Goal: Information Seeking & Learning: Learn about a topic

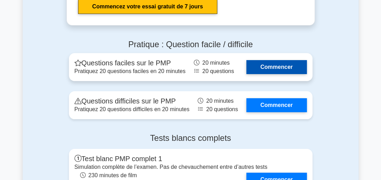
drag, startPoint x: 0, startPoint y: 0, endPoint x: 288, endPoint y: 67, distance: 295.7
click at [288, 67] on link "Commencer" at bounding box center [276, 67] width 60 height 14
click at [279, 64] on link "Commencer" at bounding box center [276, 67] width 60 height 14
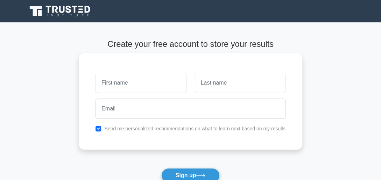
click at [152, 88] on input "text" at bounding box center [140, 83] width 91 height 20
click at [121, 83] on input "text" at bounding box center [140, 83] width 91 height 20
type input "Annabelle Kouassila Edwige"
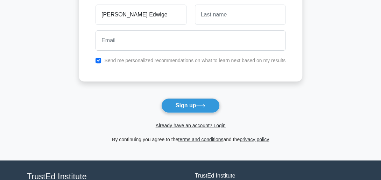
scroll to position [73, 0]
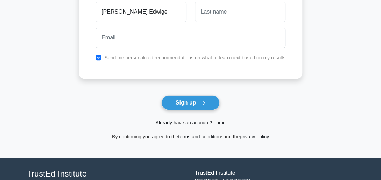
click at [197, 122] on link "Already have an account? Login" at bounding box center [190, 123] width 70 height 6
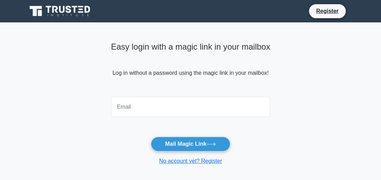
click at [175, 114] on input "email" at bounding box center [190, 107] width 159 height 20
type input "annabellekouame88@gmail.com"
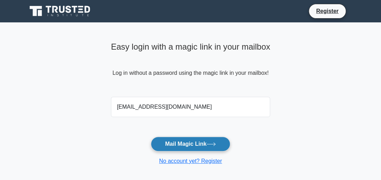
click at [182, 141] on button "Mail Magic Link" at bounding box center [190, 144] width 79 height 15
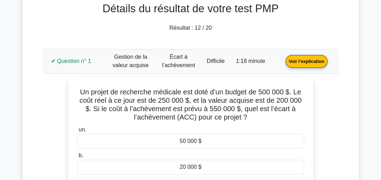
scroll to position [65, 0]
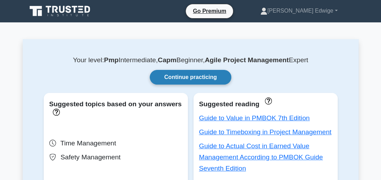
click at [183, 77] on link "Continue practicing" at bounding box center [190, 77] width 81 height 15
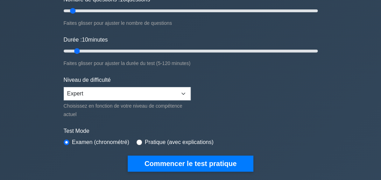
scroll to position [84, 0]
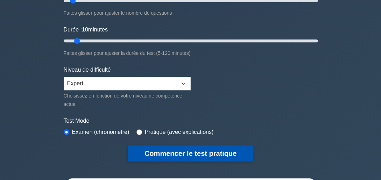
click at [197, 152] on button "Commencer le test pratique" at bounding box center [190, 153] width 125 height 16
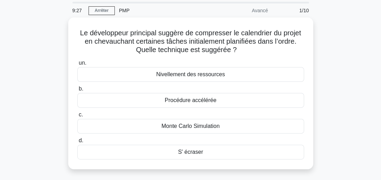
scroll to position [28, 0]
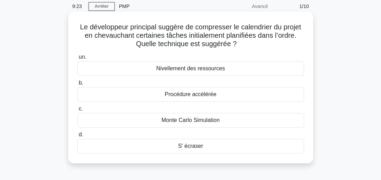
click at [190, 144] on div "S' écraser" at bounding box center [190, 146] width 226 height 15
click at [77, 137] on input "d. S' écraser" at bounding box center [77, 134] width 0 height 5
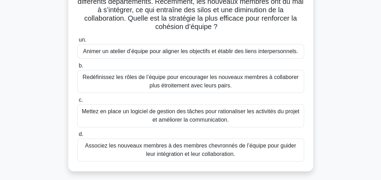
scroll to position [70, 0]
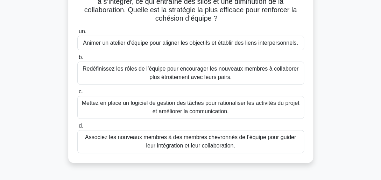
click at [239, 76] on div "Redéfinissez les rôles de l’équipe pour encourager les nouveaux membres à colla…" at bounding box center [190, 73] width 226 height 23
click at [77, 60] on input "b. Redéfinissez les rôles de l’équipe pour encourager les nouveaux membres à co…" at bounding box center [77, 57] width 0 height 5
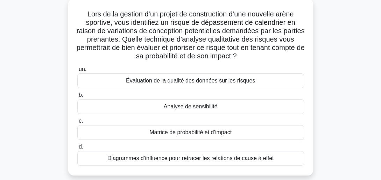
scroll to position [56, 0]
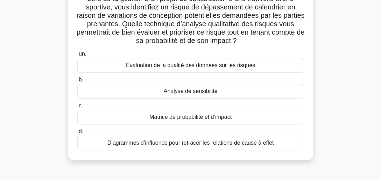
click at [185, 116] on div "Matrice de probabilité et d’impact" at bounding box center [190, 117] width 226 height 15
click at [77, 108] on input "c. Matrice de probabilité et d’impact" at bounding box center [77, 105] width 0 height 5
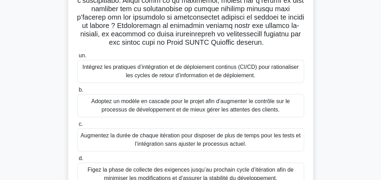
scroll to position [153, 0]
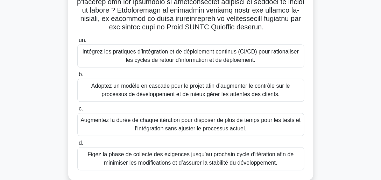
click at [235, 53] on div "Intégrez les pratiques d’intégration et de déploiement continus (CI/CD) pour ra…" at bounding box center [190, 55] width 226 height 23
click at [77, 43] on input "un. Intégrez les pratiques d’intégration et de déploiement continus (CI/CD) pou…" at bounding box center [77, 40] width 0 height 5
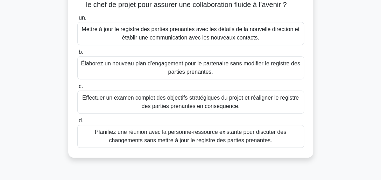
scroll to position [98, 0]
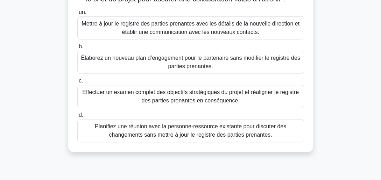
click at [214, 20] on div "Mettre à jour le registre des parties prenantes avec les détails de la nouvelle…" at bounding box center [190, 27] width 226 height 23
click at [77, 15] on input "un. Mettre à jour le registre des parties prenantes avec les détails de la nouv…" at bounding box center [77, 12] width 0 height 5
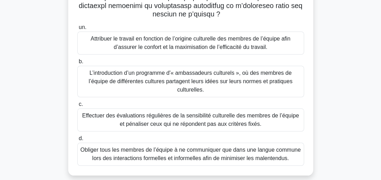
scroll to position [196, 0]
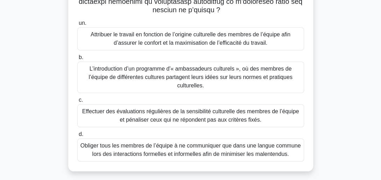
click at [167, 67] on div "L’introduction d’un programme d'« ambassadeurs culturels », où des membres de l…" at bounding box center [190, 77] width 226 height 31
click at [77, 60] on input "b. L’introduction d’un programme d'« ambassadeurs culturels », où des membres d…" at bounding box center [77, 57] width 0 height 5
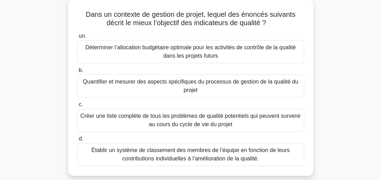
scroll to position [56, 0]
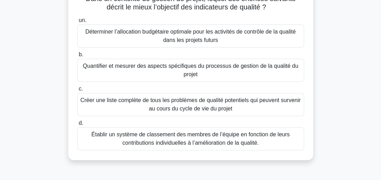
click at [172, 72] on div "Quantifier et mesurer des aspects spécifiques du processus de gestion de la qua…" at bounding box center [190, 70] width 226 height 23
click at [77, 57] on input "b. Quantifier et mesurer des aspects spécifiques du processus de gestion de la …" at bounding box center [77, 54] width 0 height 5
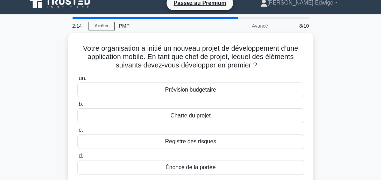
scroll to position [14, 0]
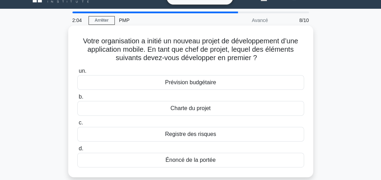
click at [191, 105] on div "Charte du projet" at bounding box center [190, 108] width 226 height 15
click at [77, 99] on input "b. Charte du projet" at bounding box center [77, 97] width 0 height 5
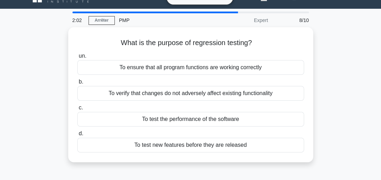
scroll to position [0, 0]
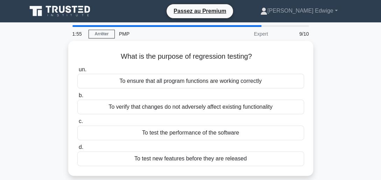
click at [334, 53] on div "What is the purpose of regression testing? .spinner_0XTQ{transform-origin:cente…" at bounding box center [191, 112] width 336 height 143
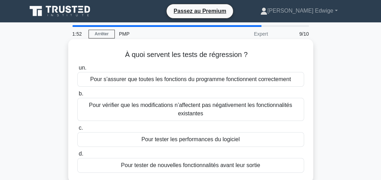
drag, startPoint x: 334, startPoint y: 53, endPoint x: 226, endPoint y: 57, distance: 107.7
click at [226, 57] on font "À quoi servent les tests de régression ? .spinner_0XTQ{transform-origin :centre…" at bounding box center [190, 55] width 131 height 8
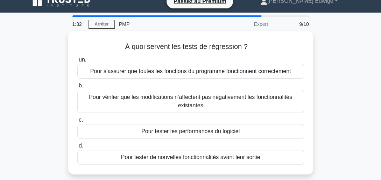
scroll to position [14, 0]
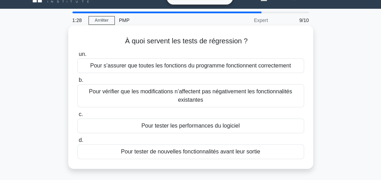
click at [193, 70] on div "Pour s’assurer que toutes les fonctions du programme fonctionnent correctement" at bounding box center [190, 65] width 226 height 15
click at [77, 57] on input "un. Pour s’assurer que toutes les fonctions du programme fonctionnent correctem…" at bounding box center [77, 54] width 0 height 5
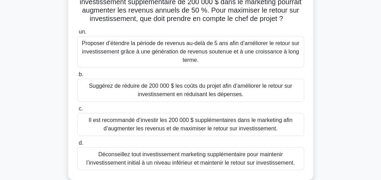
scroll to position [84, 0]
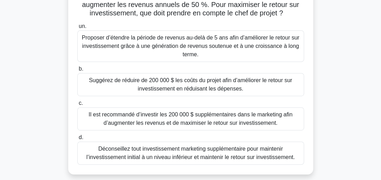
click at [203, 47] on div "Proposer d’étendre la période de revenus au-delà de 5 ans afin d’améliorer le r…" at bounding box center [190, 45] width 226 height 31
click at [77, 29] on input "un. Proposer d’étendre la période de revenus au-delà de 5 ans afin d’améliorer …" at bounding box center [77, 26] width 0 height 5
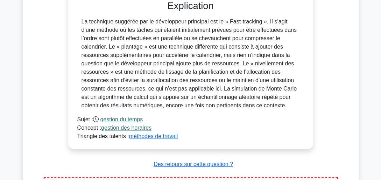
scroll to position [307, 0]
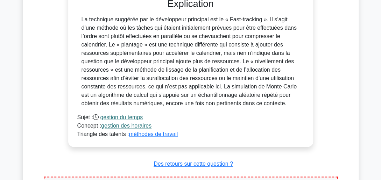
click at [113, 124] on link "gestion des horaires" at bounding box center [126, 126] width 50 height 6
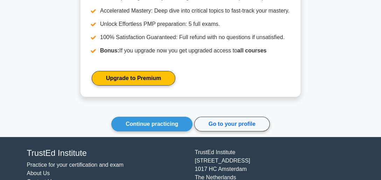
scroll to position [957, 0]
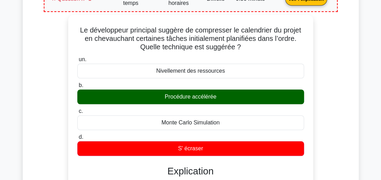
scroll to position [0, 0]
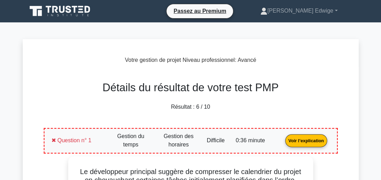
click at [305, 140] on link "Voir l’explication" at bounding box center [305, 140] width 47 height 6
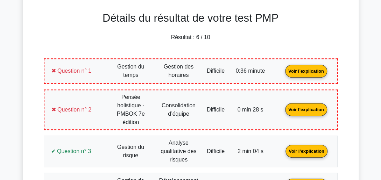
scroll to position [70, 0]
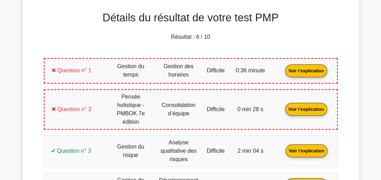
click at [312, 106] on link "Voir l’explication" at bounding box center [305, 109] width 47 height 6
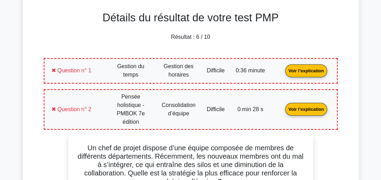
drag, startPoint x: 179, startPoint y: 104, endPoint x: 148, endPoint y: 100, distance: 31.0
click at [282, 106] on link "Voir l’explication" at bounding box center [305, 109] width 47 height 6
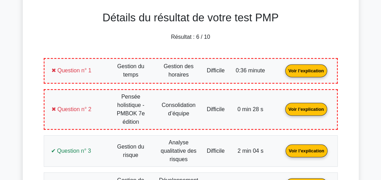
click at [311, 111] on link "Voir l’explication" at bounding box center [305, 109] width 47 height 6
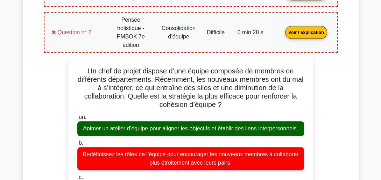
scroll to position [136, 0]
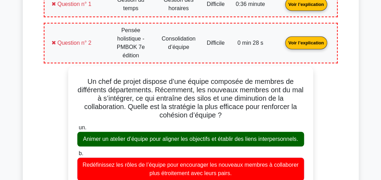
click at [304, 39] on link "Voir l’explication" at bounding box center [305, 42] width 47 height 6
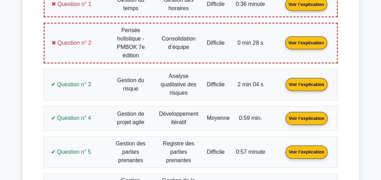
click at [304, 81] on link "Voir l’explication" at bounding box center [305, 84] width 47 height 6
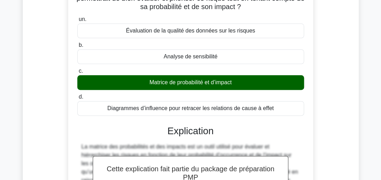
scroll to position [133, 0]
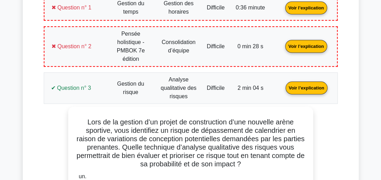
click at [311, 85] on link "Voir l’explication" at bounding box center [305, 88] width 47 height 6
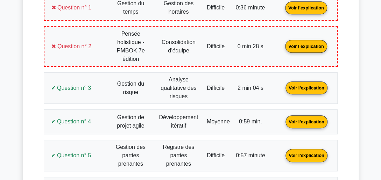
click at [299, 118] on link "Voir l’explication" at bounding box center [305, 121] width 47 height 6
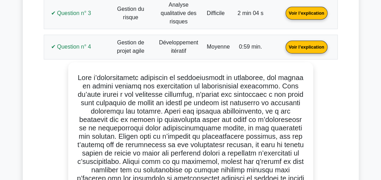
scroll to position [203, 0]
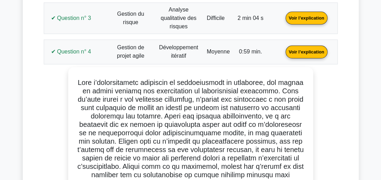
click at [299, 49] on link "Voir l’explication" at bounding box center [305, 52] width 47 height 6
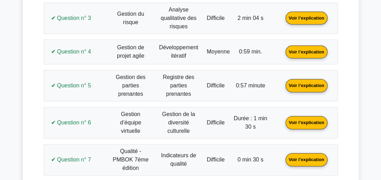
click at [305, 83] on link "Voir l’explication" at bounding box center [305, 85] width 47 height 6
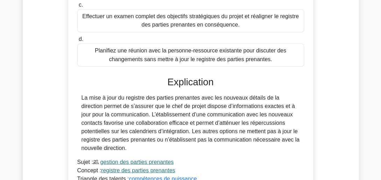
scroll to position [283, 0]
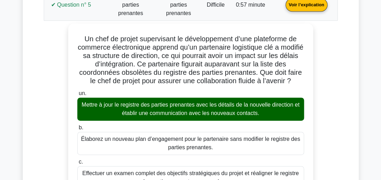
click at [299, 4] on link "Voir l’explication" at bounding box center [305, 4] width 47 height 6
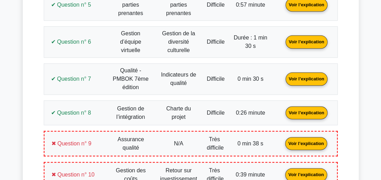
click at [305, 39] on link "Voir l’explication" at bounding box center [305, 41] width 47 height 6
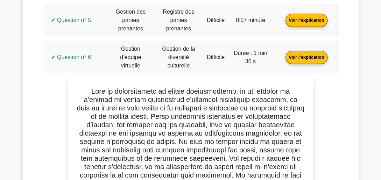
scroll to position [266, 0]
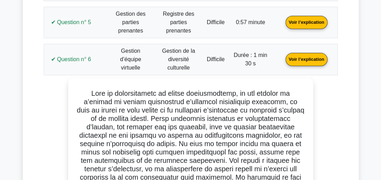
click at [302, 60] on link "Voir l’explication" at bounding box center [305, 59] width 47 height 6
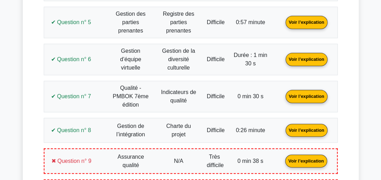
click at [305, 95] on link "Voir l’explication" at bounding box center [305, 96] width 47 height 6
click at [302, 94] on link "Voir l’explication" at bounding box center [305, 96] width 47 height 6
click at [293, 95] on link "Voir l’explication" at bounding box center [305, 96] width 47 height 6
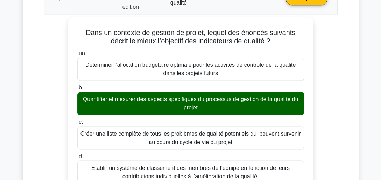
scroll to position [350, 0]
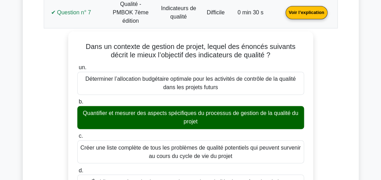
click at [302, 9] on link "Voir l’explication" at bounding box center [305, 12] width 47 height 6
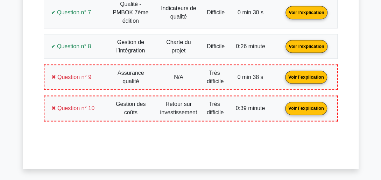
click at [302, 43] on link "Voir l’explication" at bounding box center [305, 46] width 47 height 6
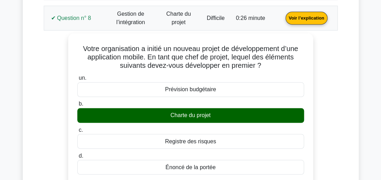
scroll to position [378, 0]
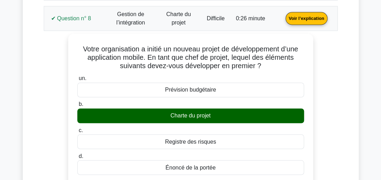
click at [304, 16] on link "Voir l’explication" at bounding box center [305, 18] width 47 height 6
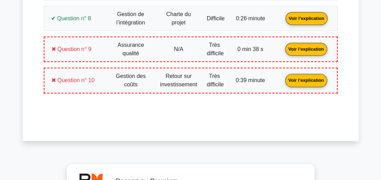
click at [301, 47] on link "Voir l’explication" at bounding box center [305, 49] width 47 height 6
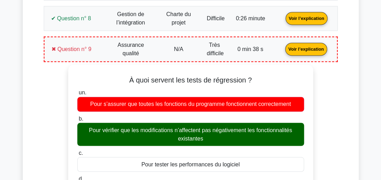
click at [309, 46] on link "Voir l’explication" at bounding box center [305, 49] width 47 height 6
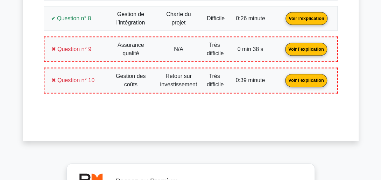
click at [304, 77] on link "Voir l’explication" at bounding box center [305, 80] width 47 height 6
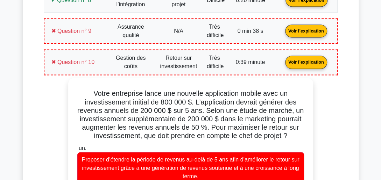
scroll to position [392, 0]
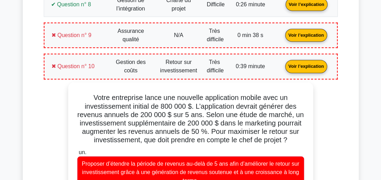
click at [311, 63] on link "Voir l’explication" at bounding box center [305, 66] width 47 height 6
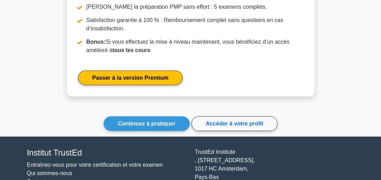
scroll to position [629, 0]
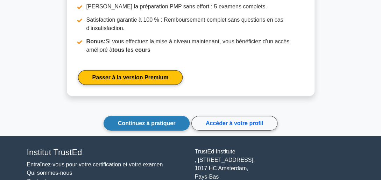
click at [152, 116] on link "Continuez à pratiquer" at bounding box center [146, 123] width 86 height 15
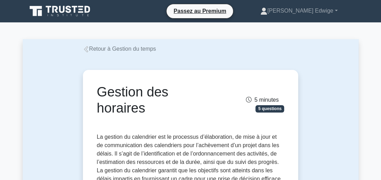
scroll to position [14, 0]
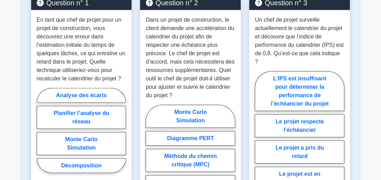
scroll to position [727, 0]
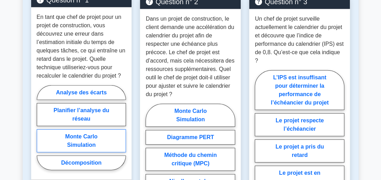
click at [92, 129] on label "Monte Carlo Simulation" at bounding box center [81, 140] width 89 height 23
click at [41, 128] on input "Monte Carlo Simulation" at bounding box center [39, 130] width 5 height 5
radio input "true"
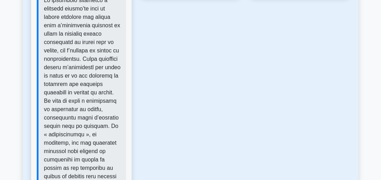
scroll to position [951, 0]
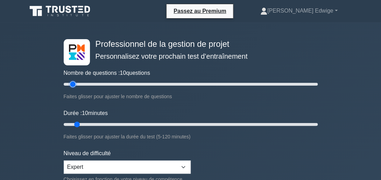
click at [70, 85] on input "Nombre de questions : 10 questions" at bounding box center [191, 84] width 254 height 8
type input "5"
click at [68, 85] on input "Nombre de questions : 5 questions" at bounding box center [191, 84] width 254 height 8
type input "5"
click at [71, 123] on input "Durée : 5 minutes" at bounding box center [191, 124] width 254 height 8
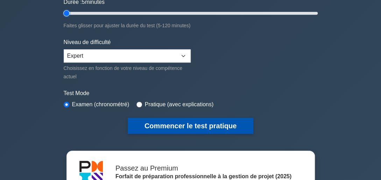
scroll to position [112, 0]
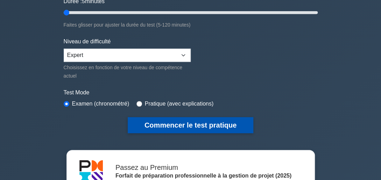
click at [200, 119] on button "Commencer le test pratique" at bounding box center [190, 125] width 125 height 16
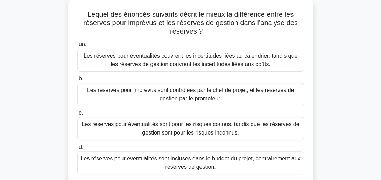
scroll to position [56, 0]
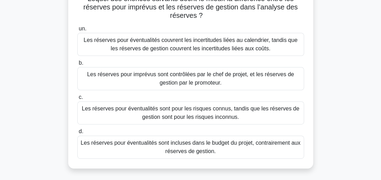
click at [215, 106] on div "Les réserves pour éventualités sont pour les risques connus, tandis que les rés…" at bounding box center [190, 112] width 226 height 23
click at [77, 100] on input "c. Les réserves pour éventualités sont pour les risques connus, tandis que les …" at bounding box center [77, 97] width 0 height 5
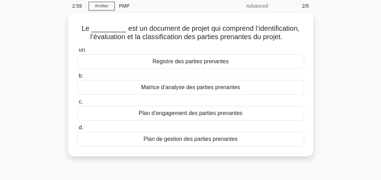
scroll to position [0, 0]
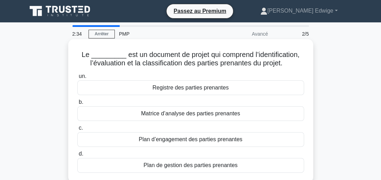
click at [193, 168] on div "Plan de gestion des parties prenantes" at bounding box center [190, 165] width 226 height 15
click at [77, 156] on input "d. Plan de gestion des parties prenantes" at bounding box center [77, 154] width 0 height 5
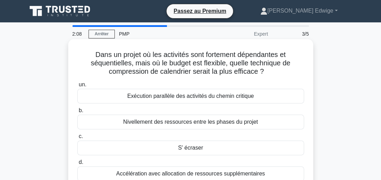
click at [220, 176] on div "Accélération avec allocation de ressources supplémentaires" at bounding box center [190, 173] width 226 height 15
click at [77, 165] on input "d. Accélération avec allocation de ressources supplémentaires" at bounding box center [77, 162] width 0 height 5
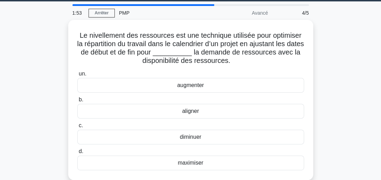
scroll to position [28, 0]
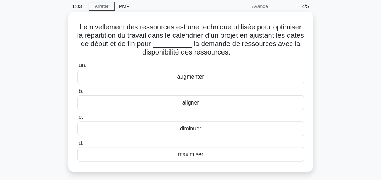
click at [190, 102] on div "aligner" at bounding box center [190, 102] width 226 height 15
click at [77, 94] on input "b. aligner" at bounding box center [77, 91] width 0 height 5
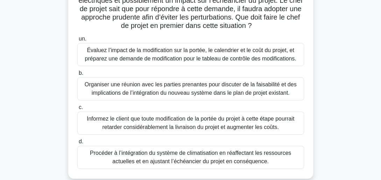
scroll to position [126, 0]
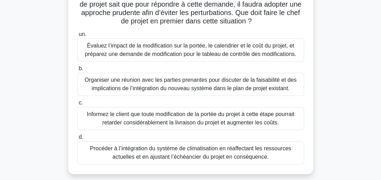
click at [235, 57] on div "Évaluez l’impact de la modification sur la portée, le calendrier et le coût du …" at bounding box center [190, 49] width 226 height 23
click at [77, 37] on input "un. Évaluez l’impact de la modification sur la portée, le calendrier et le coût…" at bounding box center [77, 34] width 0 height 5
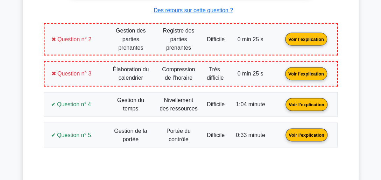
scroll to position [461, 0]
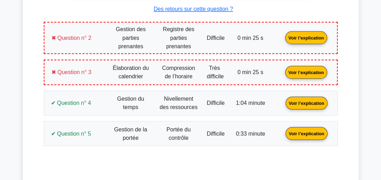
click at [304, 36] on link "Voir l’explication" at bounding box center [305, 37] width 47 height 6
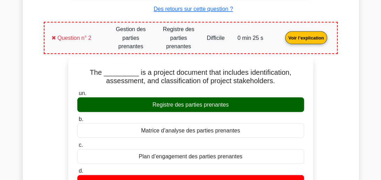
click at [304, 36] on link "Voir l’explication" at bounding box center [305, 37] width 47 height 6
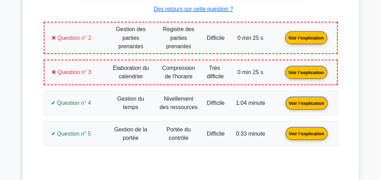
click at [304, 36] on link "Voir l’explication" at bounding box center [305, 37] width 47 height 6
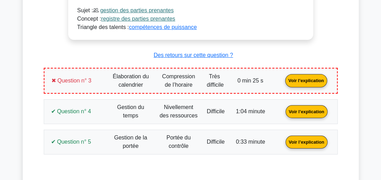
scroll to position [922, 0]
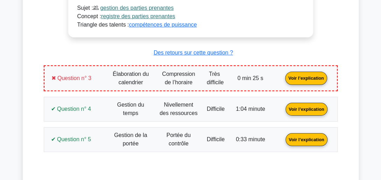
click at [307, 77] on link "Voir l’explication" at bounding box center [305, 78] width 47 height 6
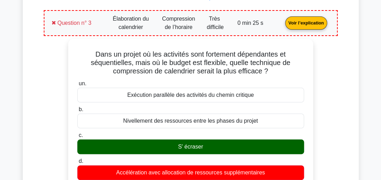
scroll to position [965, 0]
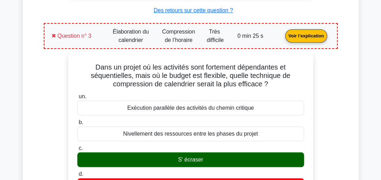
click at [309, 35] on link "Voir l’explication" at bounding box center [305, 36] width 47 height 6
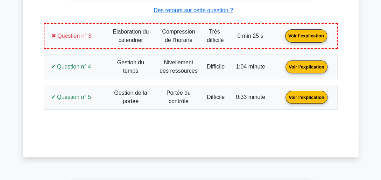
click at [303, 63] on link "Voir l’explication" at bounding box center [305, 66] width 47 height 6
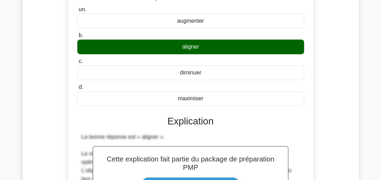
scroll to position [933, 0]
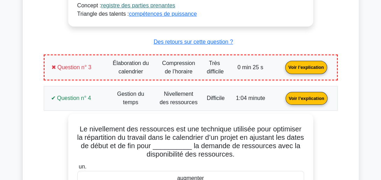
click at [313, 95] on link "Voir l’explication" at bounding box center [305, 98] width 47 height 6
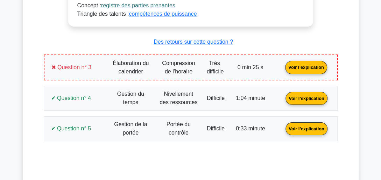
click at [306, 126] on link "Voir l’explication" at bounding box center [305, 128] width 47 height 6
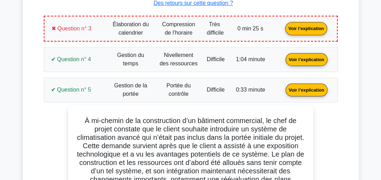
scroll to position [975, 0]
